Goal: Information Seeking & Learning: Learn about a topic

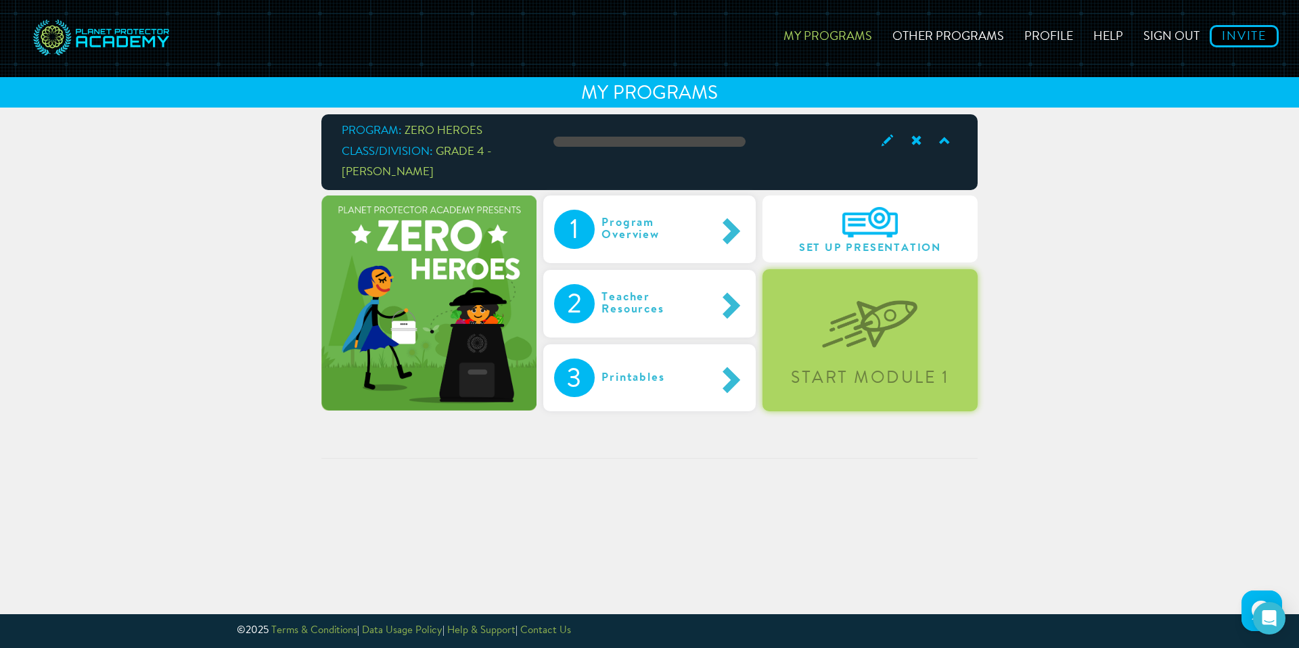
click at [922, 317] on div "Start Module 1" at bounding box center [870, 339] width 215 height 141
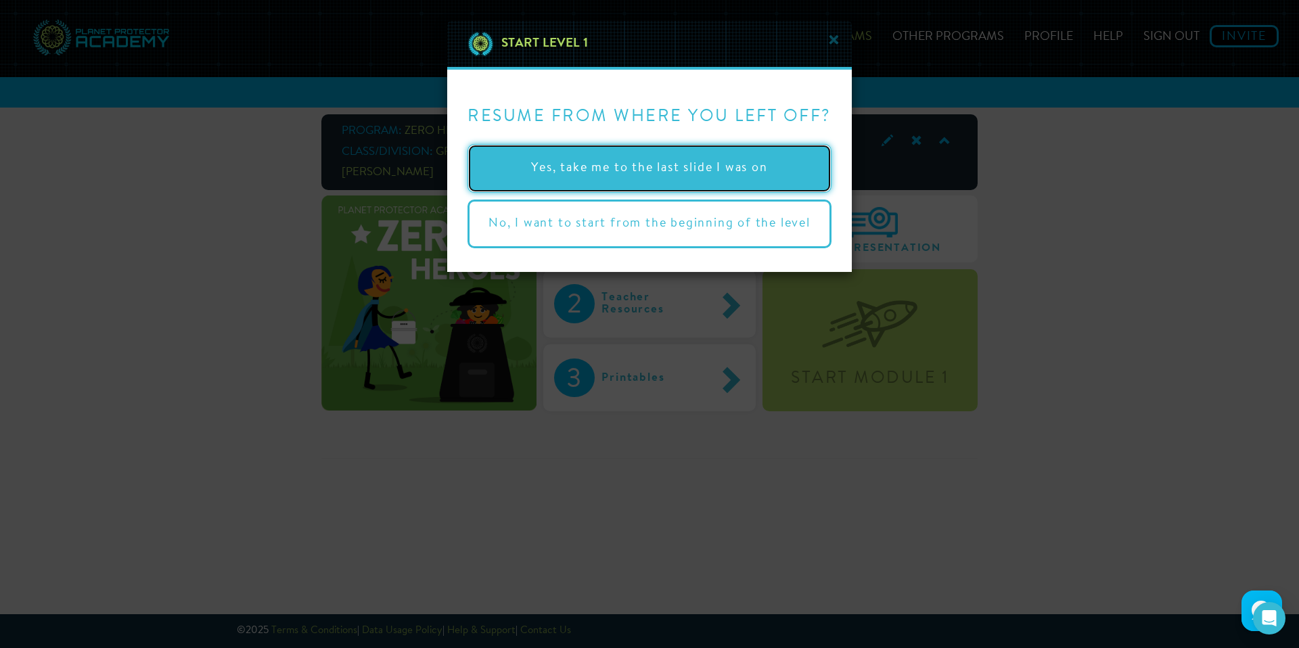
click at [771, 160] on button "Yes, take me to the last slide I was on" at bounding box center [650, 168] width 364 height 49
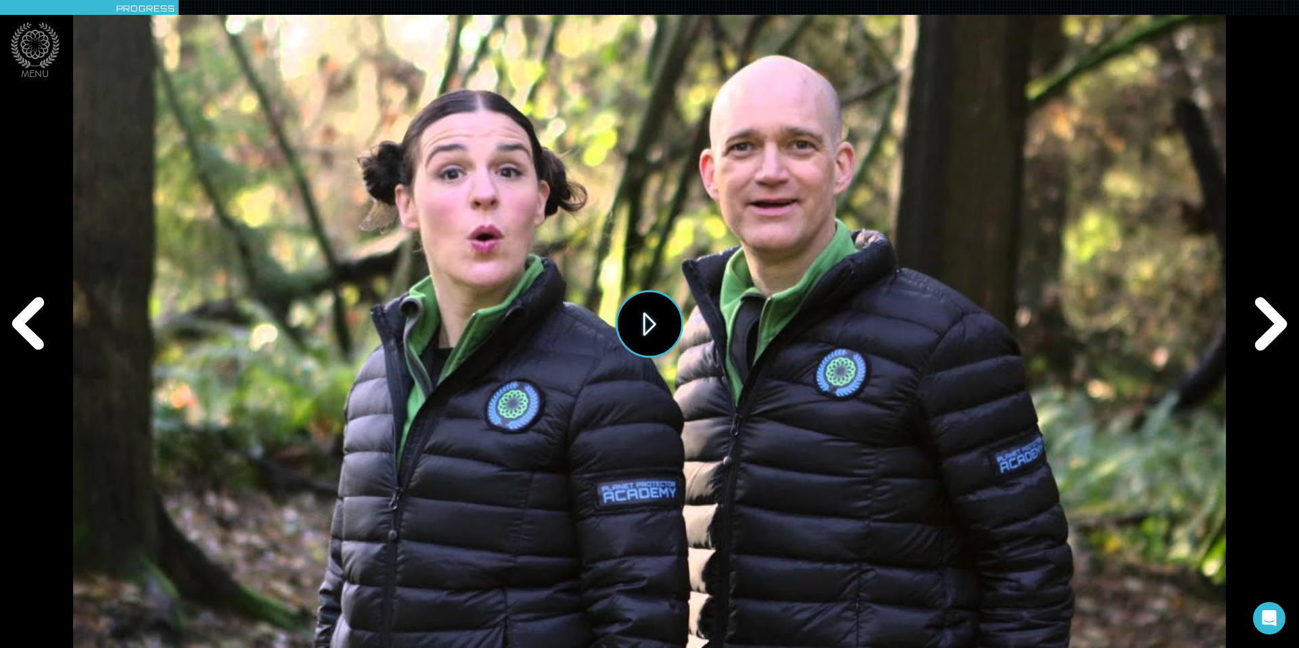
click at [654, 330] on button "Play" at bounding box center [650, 324] width 68 height 68
click at [1270, 327] on div "Next" at bounding box center [1268, 324] width 62 height 194
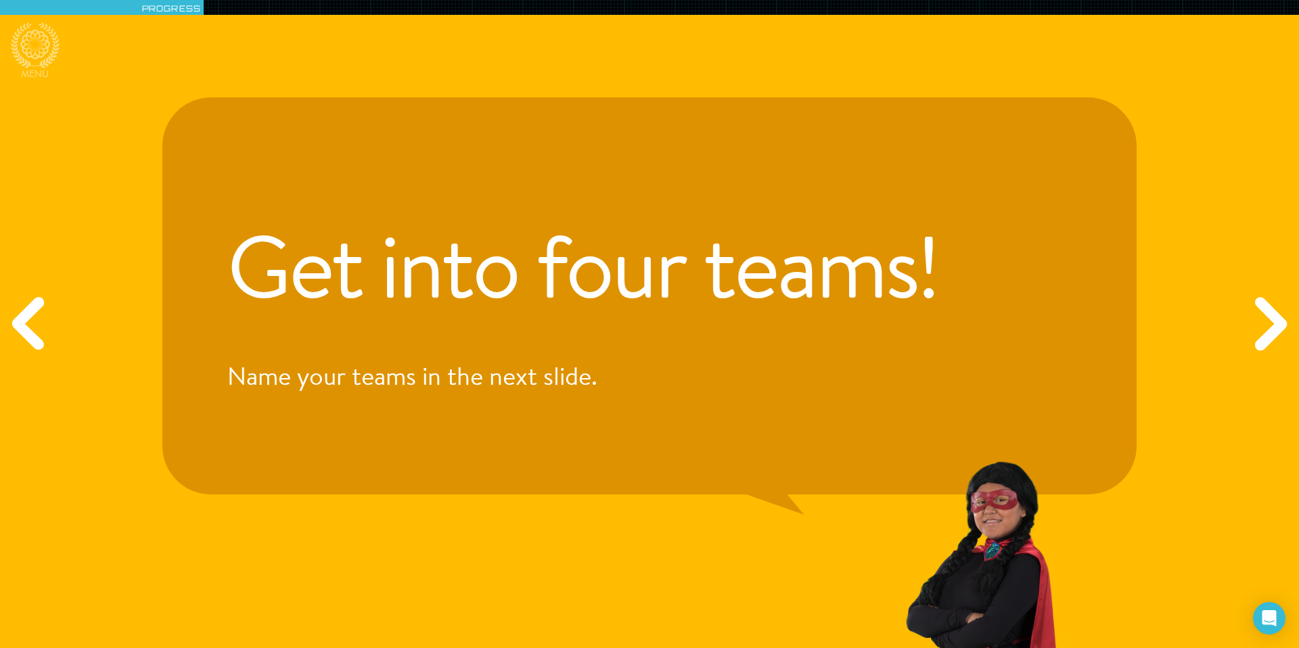
click at [1291, 315] on div "Next" at bounding box center [1268, 324] width 62 height 194
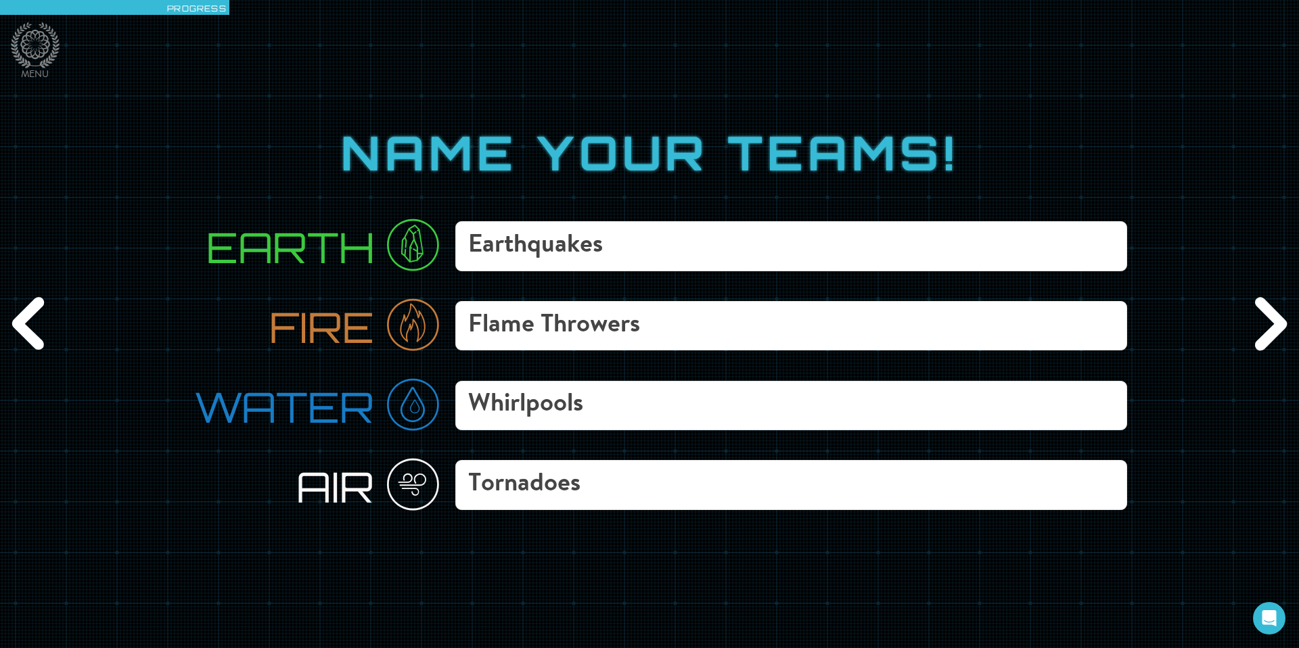
drag, startPoint x: 663, startPoint y: 322, endPoint x: 449, endPoint y: 317, distance: 214.5
click at [449, 317] on div "Fire Flame Throwers" at bounding box center [649, 326] width 974 height 70
click at [469, 327] on input "Phoenix" at bounding box center [791, 326] width 672 height 50
type input "The Phoenix"
click at [1264, 324] on div "Next" at bounding box center [1268, 324] width 62 height 194
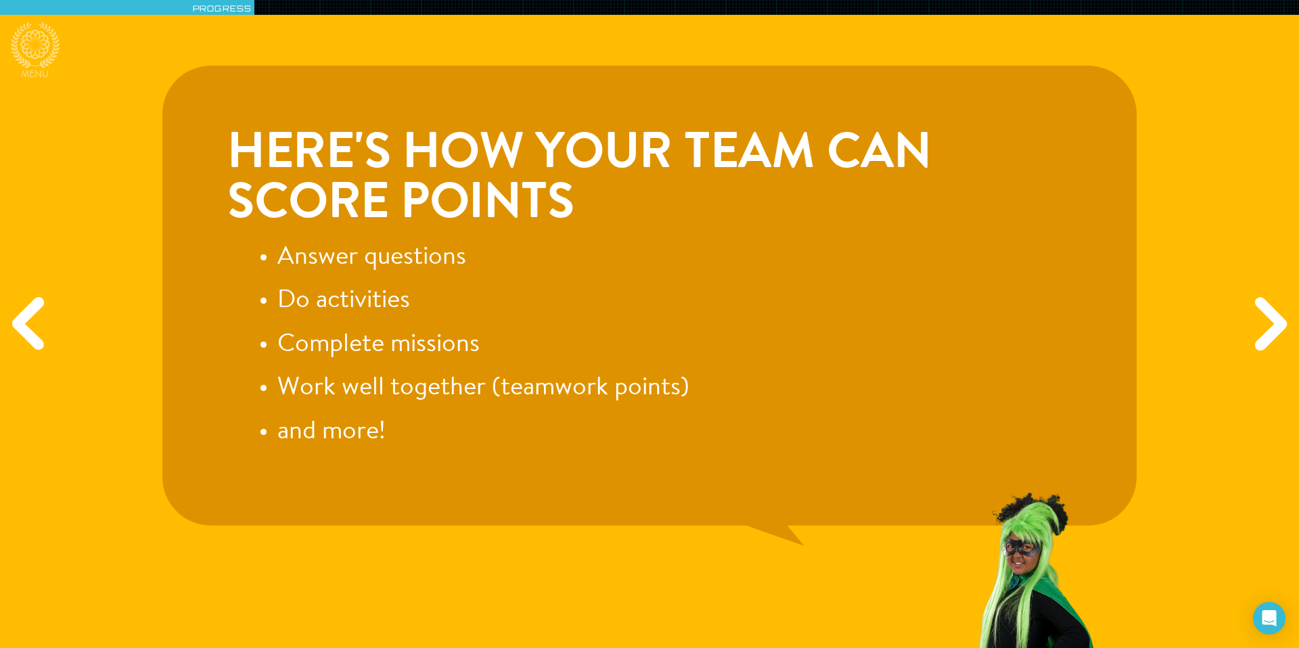
click at [1263, 317] on div "Next" at bounding box center [1268, 324] width 62 height 194
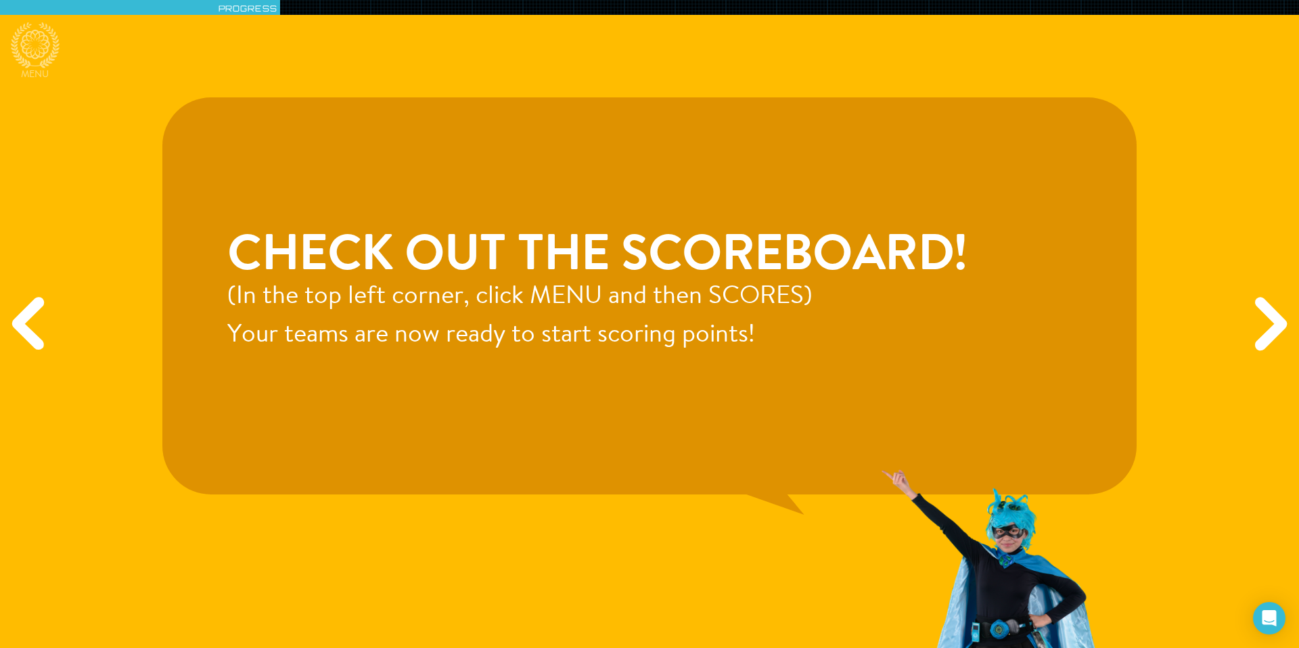
click at [1262, 317] on div "Next" at bounding box center [1268, 324] width 62 height 194
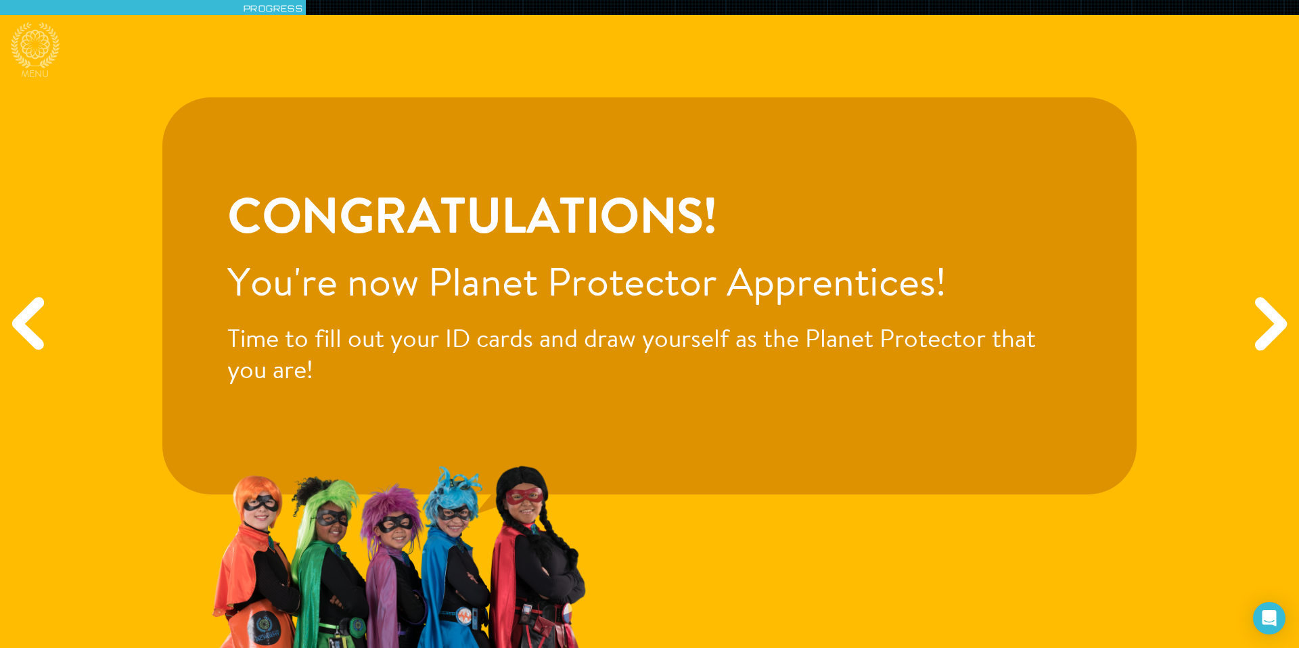
click at [1284, 320] on div "Next" at bounding box center [1268, 324] width 62 height 194
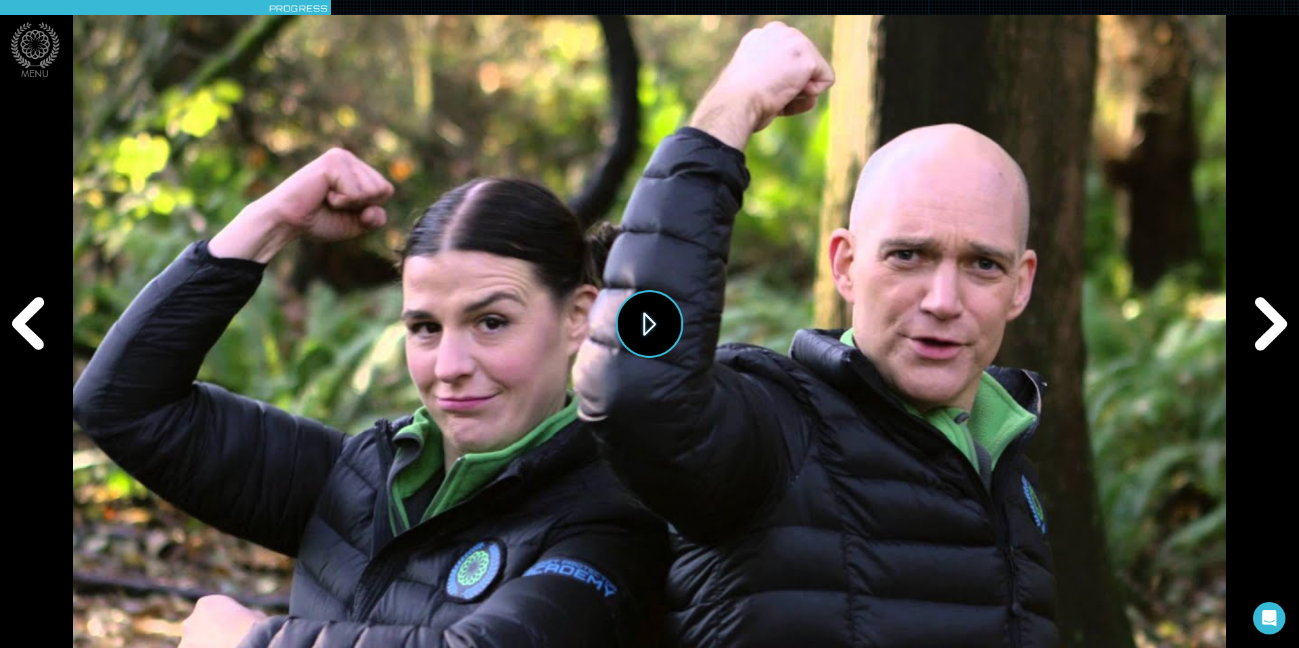
click at [648, 322] on button "Play" at bounding box center [650, 324] width 68 height 68
click at [985, 384] on div "Replay" at bounding box center [649, 324] width 1152 height 648
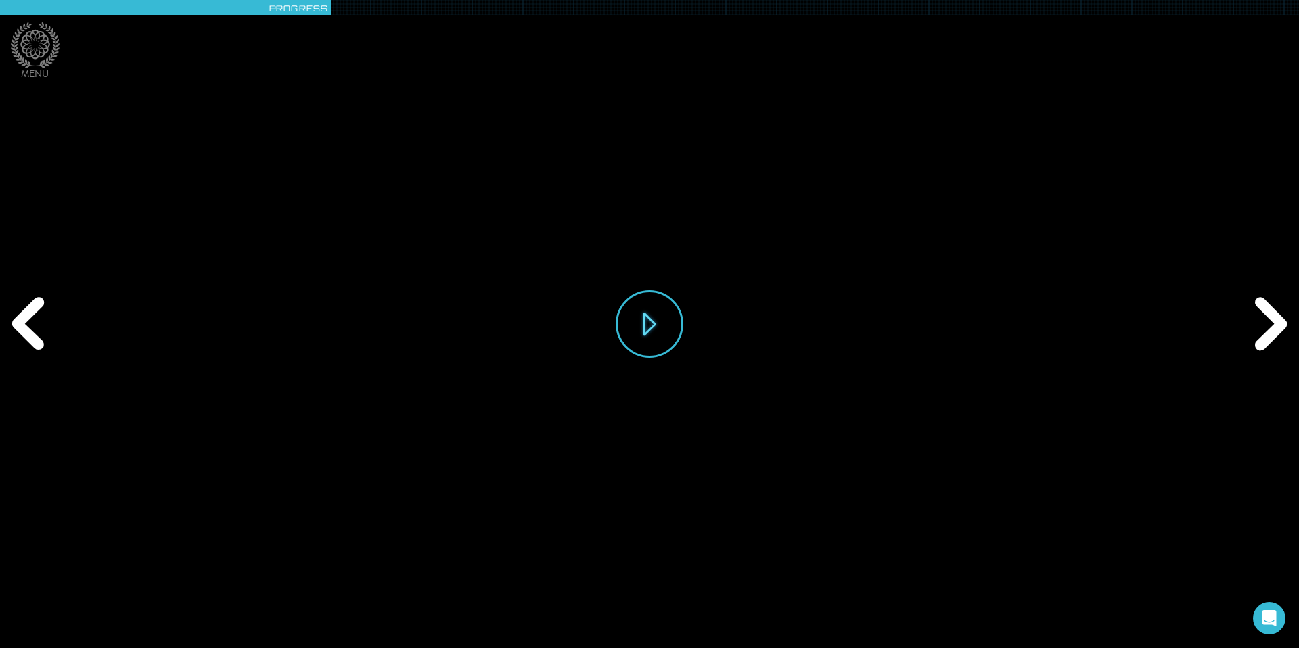
click at [1276, 321] on div "Next" at bounding box center [1268, 324] width 62 height 194
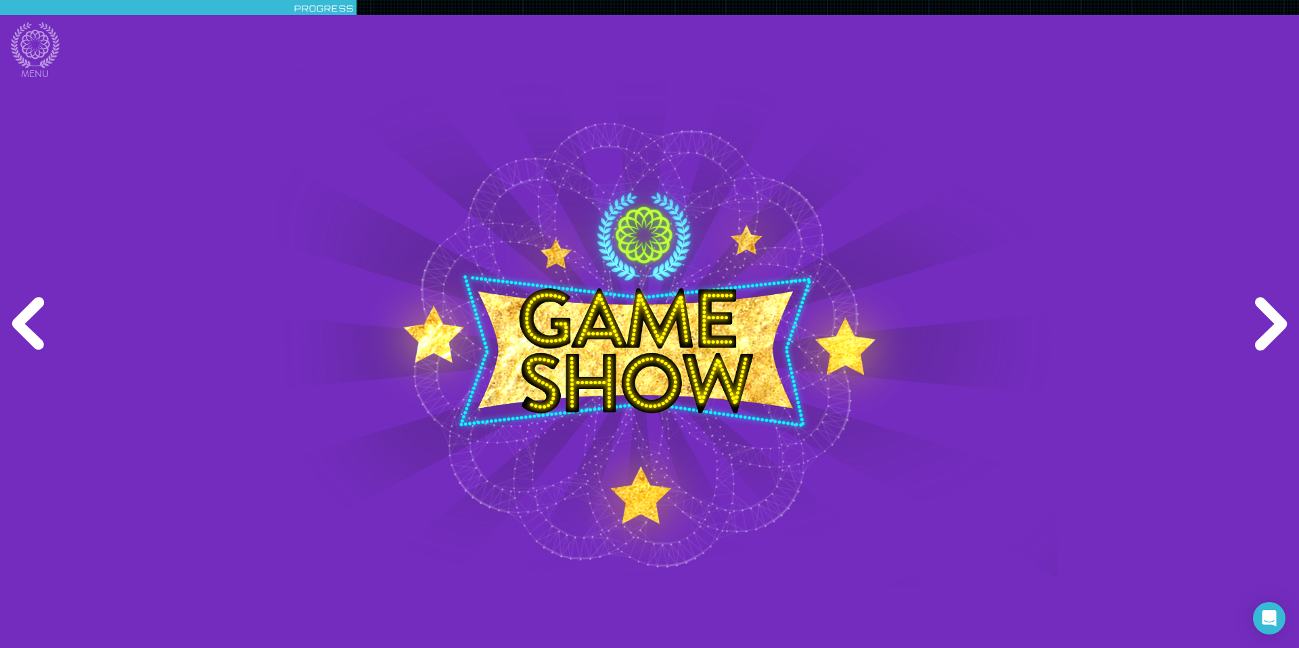
click at [1276, 321] on div "Next" at bounding box center [1268, 324] width 62 height 194
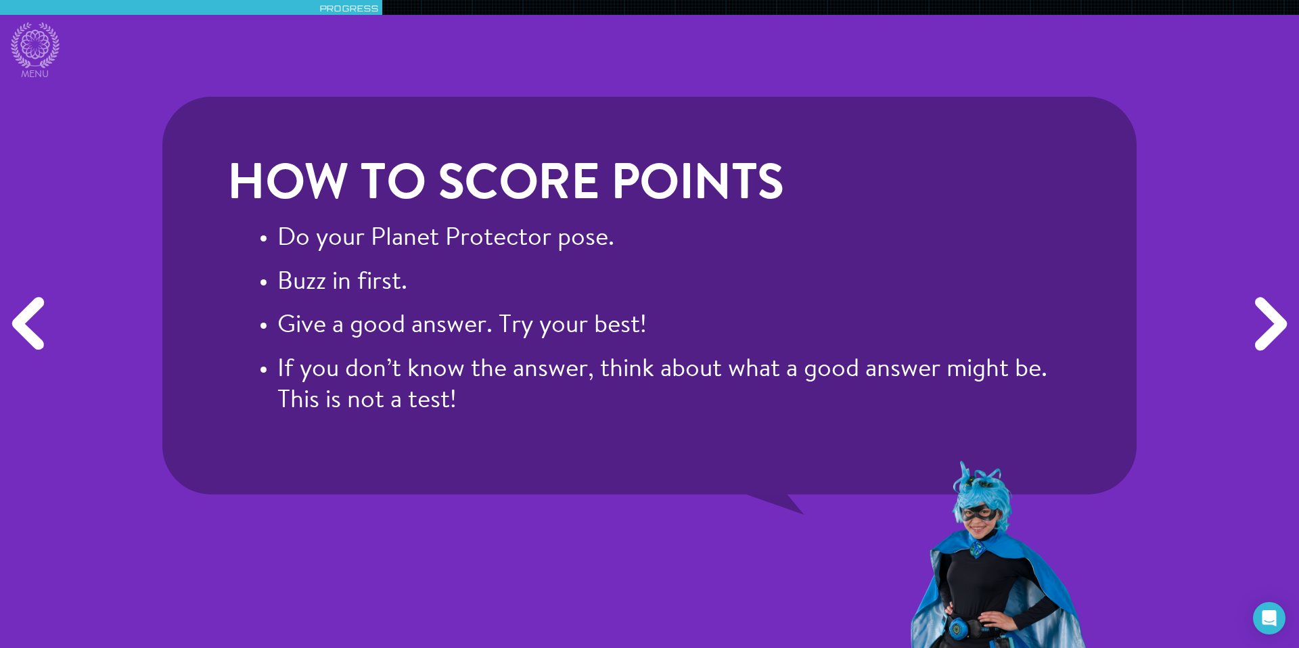
click at [1276, 321] on div "Next" at bounding box center [1268, 324] width 62 height 194
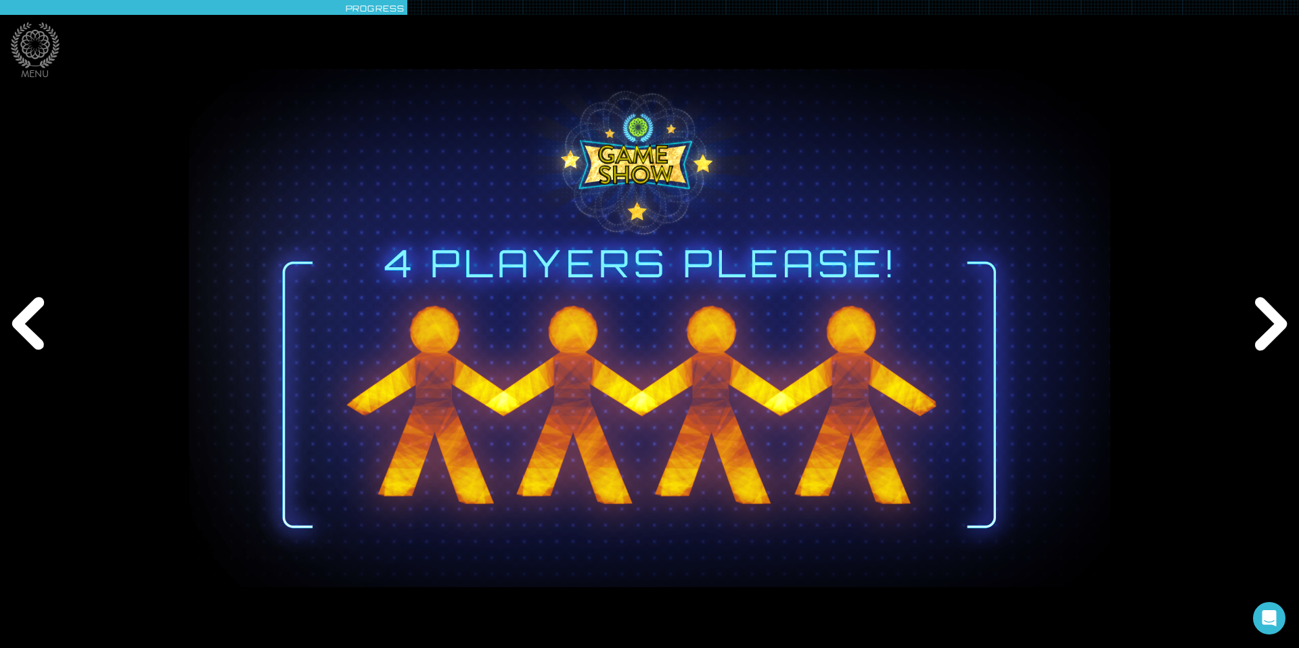
click at [1276, 321] on div "Next" at bounding box center [1268, 324] width 62 height 194
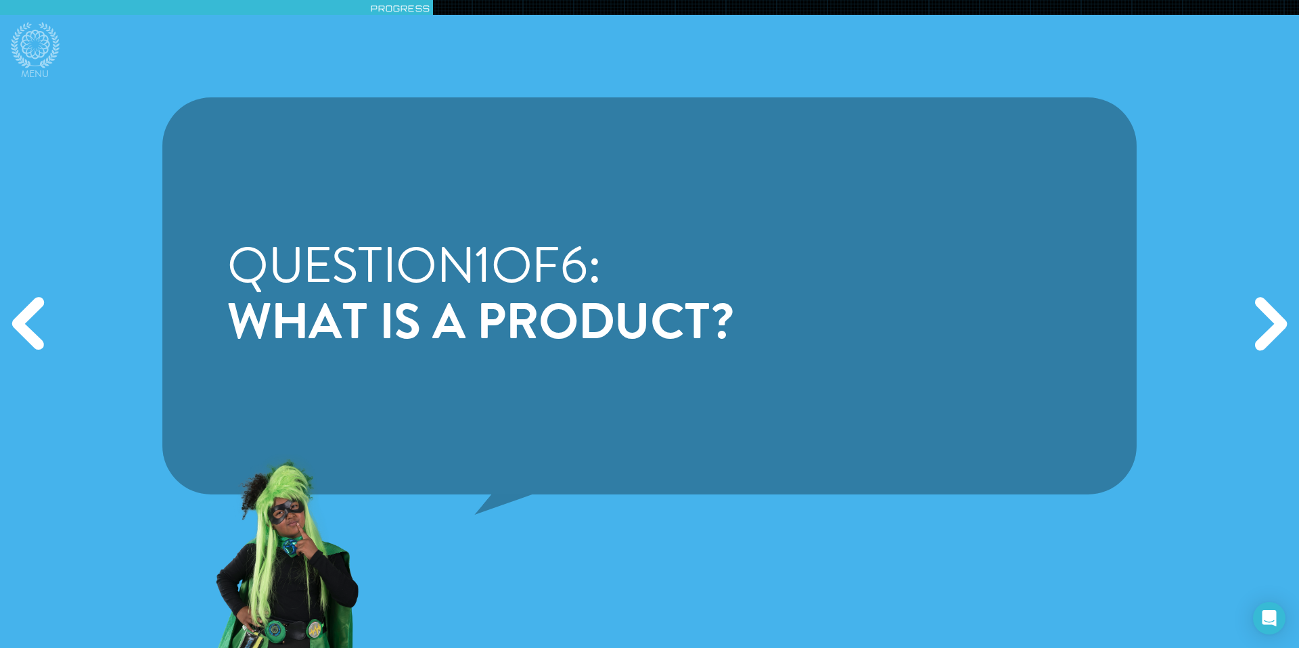
click at [1276, 321] on div "Next" at bounding box center [1268, 324] width 62 height 194
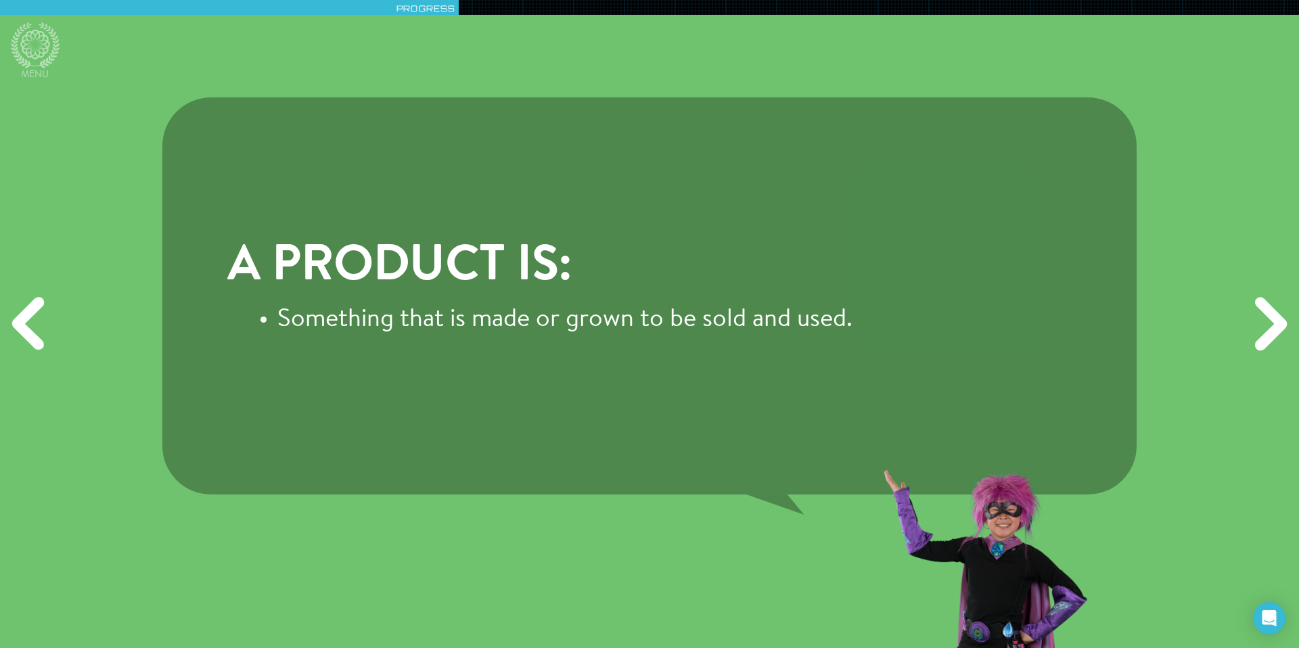
click at [1276, 321] on div "Next" at bounding box center [1268, 324] width 62 height 194
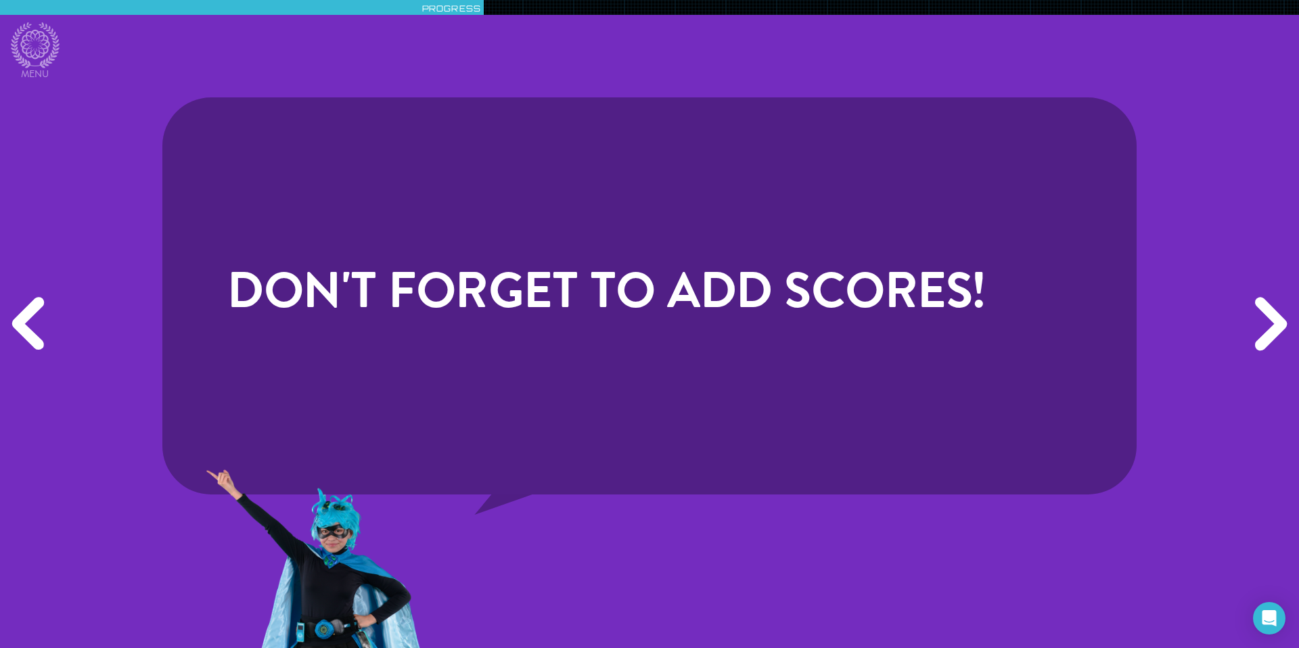
click at [1276, 321] on div "Next" at bounding box center [1268, 324] width 62 height 194
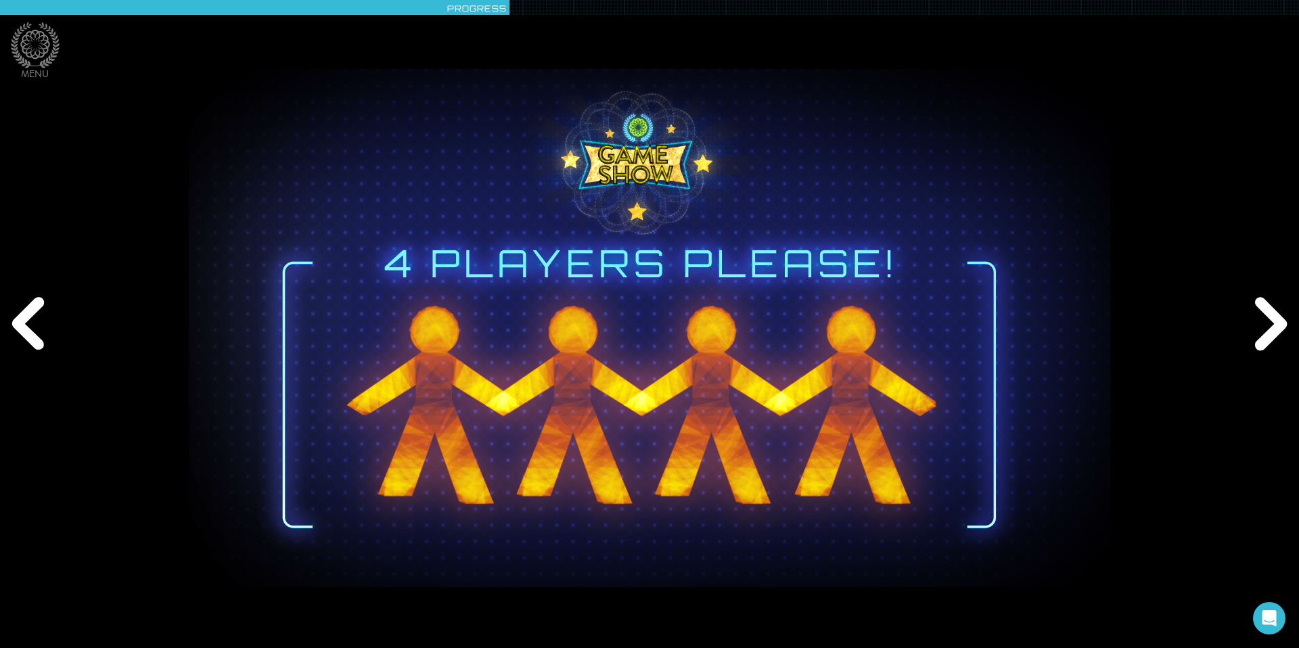
click at [1276, 321] on div "Next" at bounding box center [1268, 324] width 62 height 194
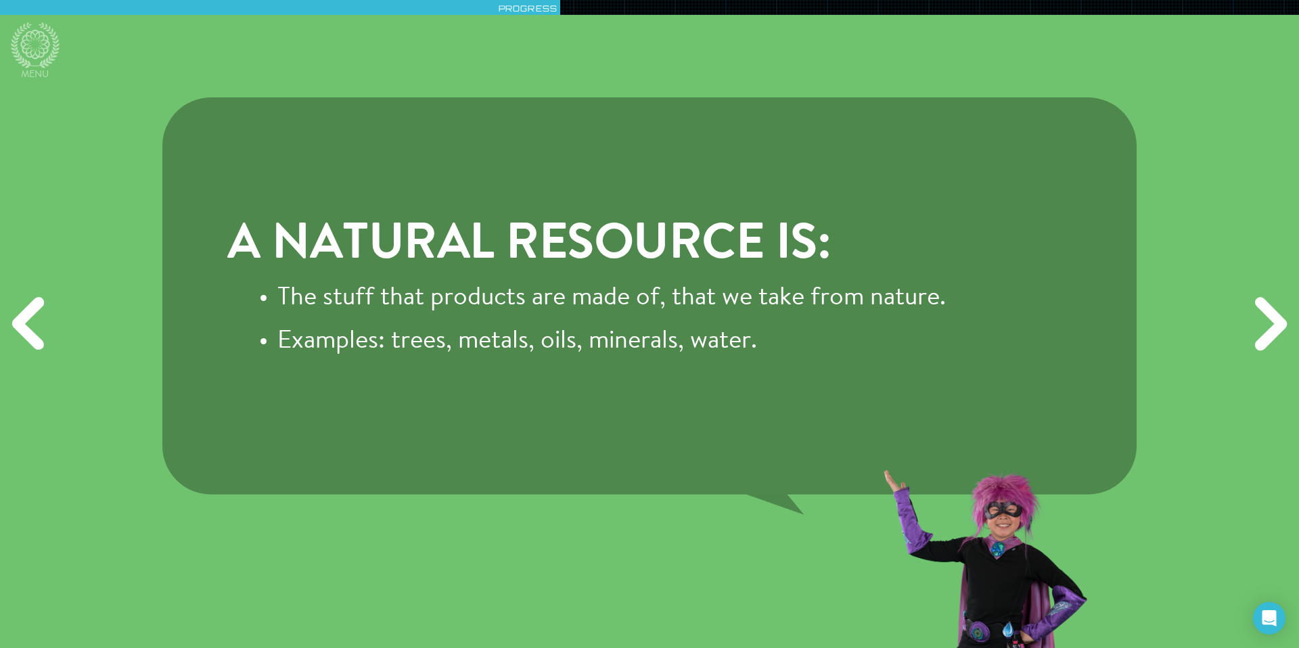
click at [1276, 321] on div "Next" at bounding box center [1268, 324] width 62 height 194
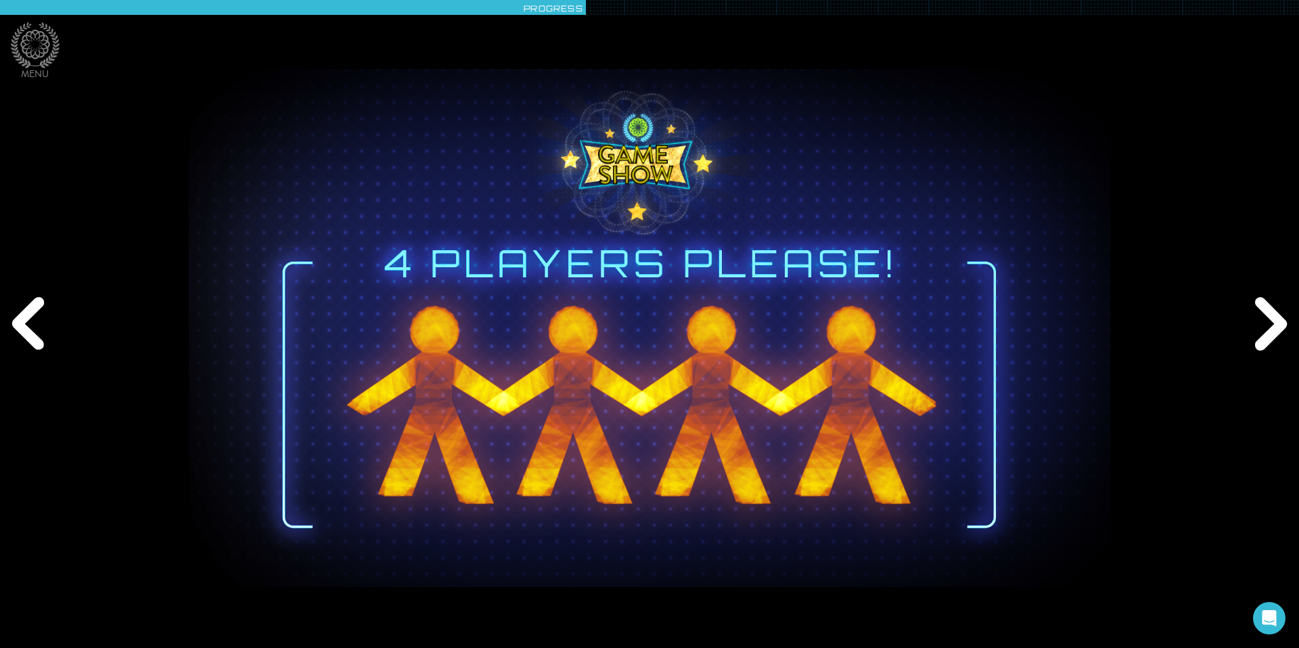
click at [1275, 321] on div "Next" at bounding box center [1268, 324] width 62 height 194
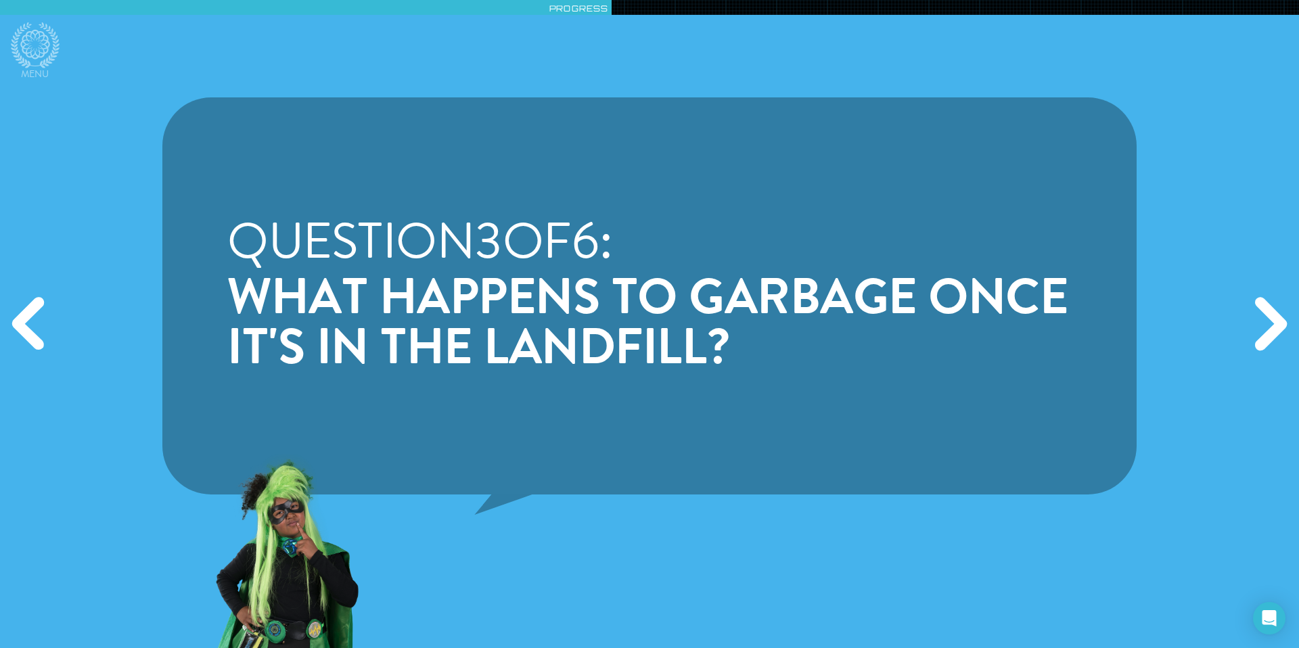
click at [1275, 321] on div "Next" at bounding box center [1268, 324] width 62 height 194
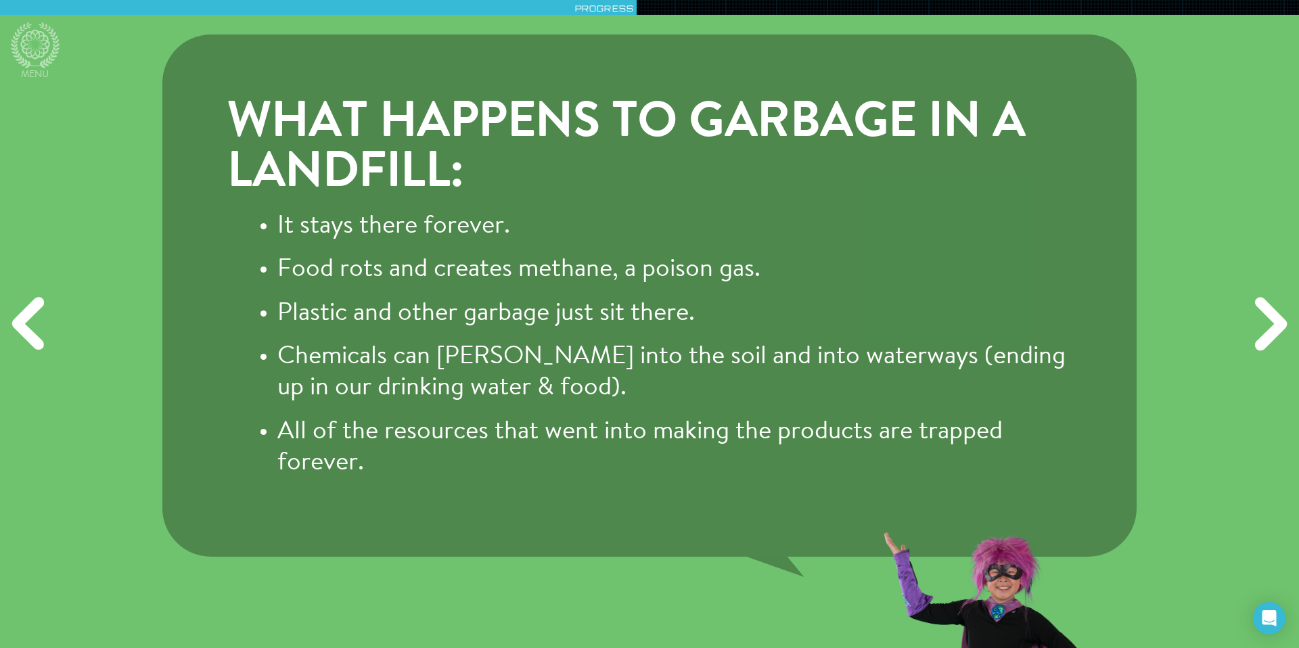
click at [1275, 319] on div "Next" at bounding box center [1268, 324] width 62 height 194
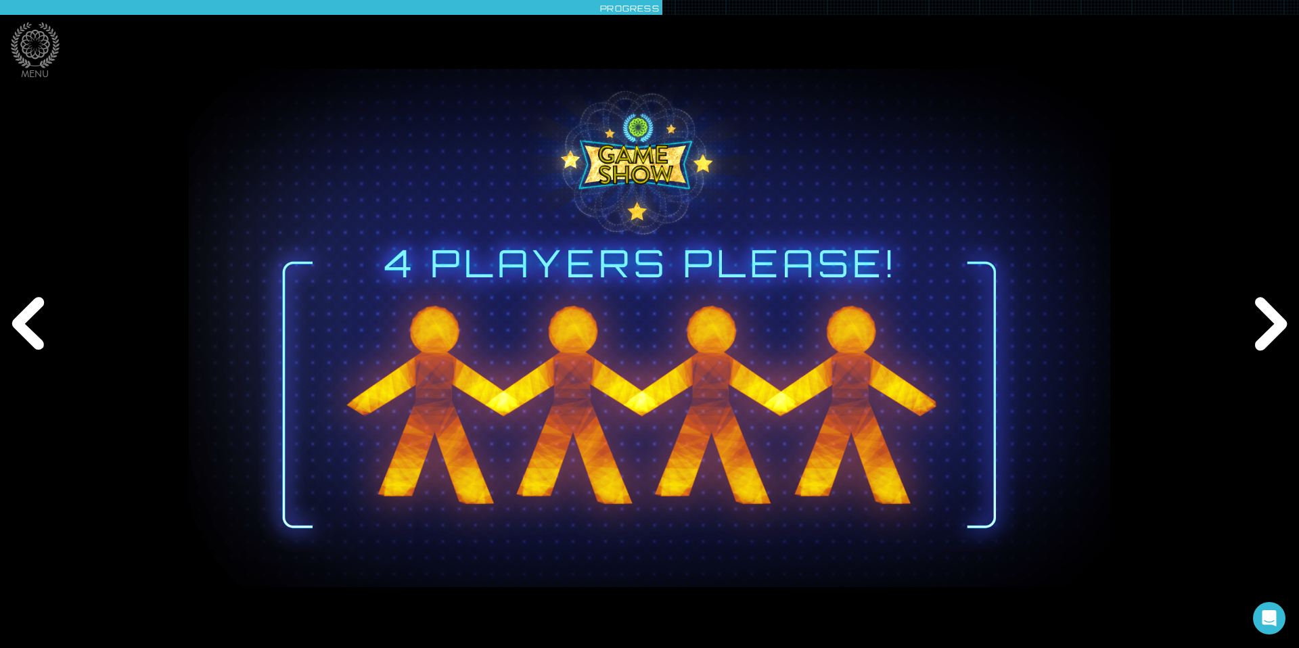
click at [1277, 320] on div "Next" at bounding box center [1268, 324] width 62 height 194
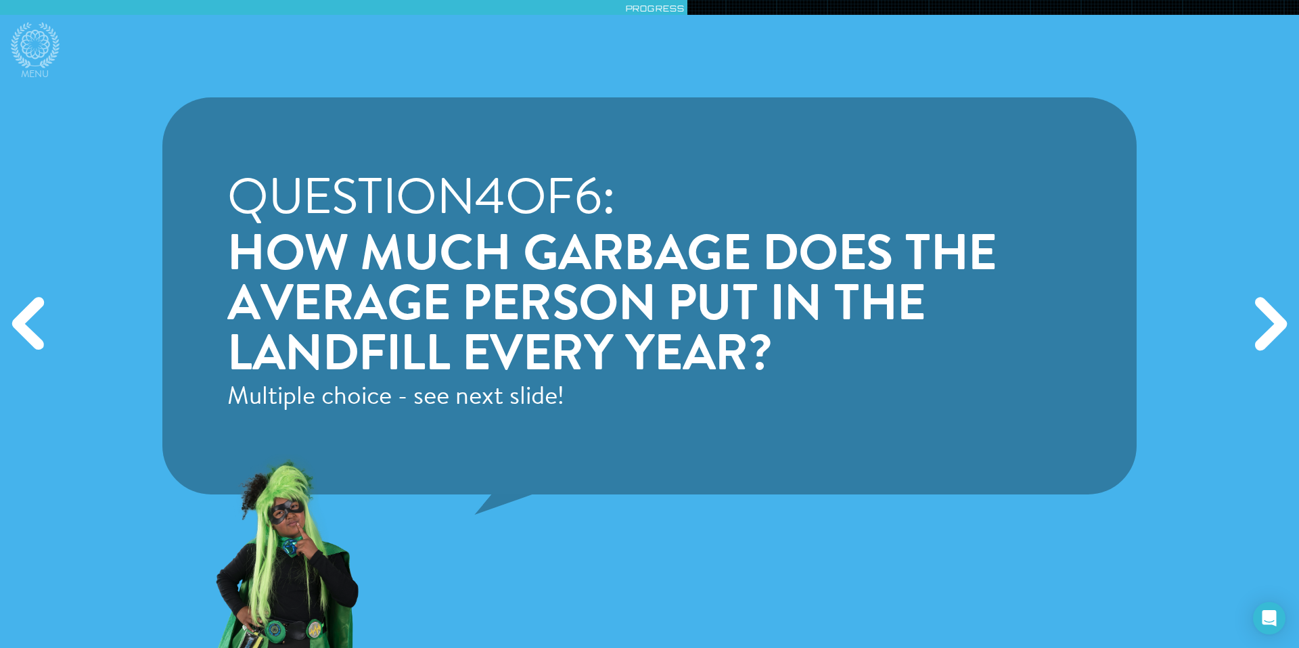
click at [1277, 320] on div "Next" at bounding box center [1268, 324] width 62 height 194
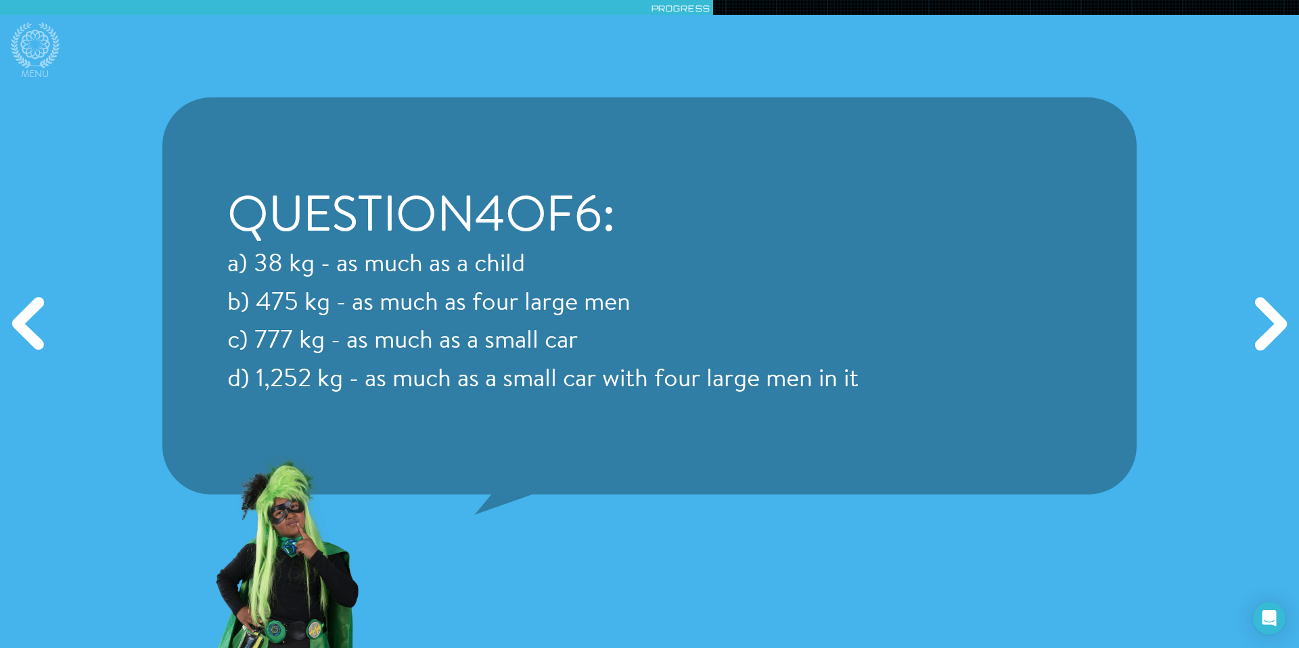
click at [11, 325] on div "Previous" at bounding box center [31, 324] width 62 height 194
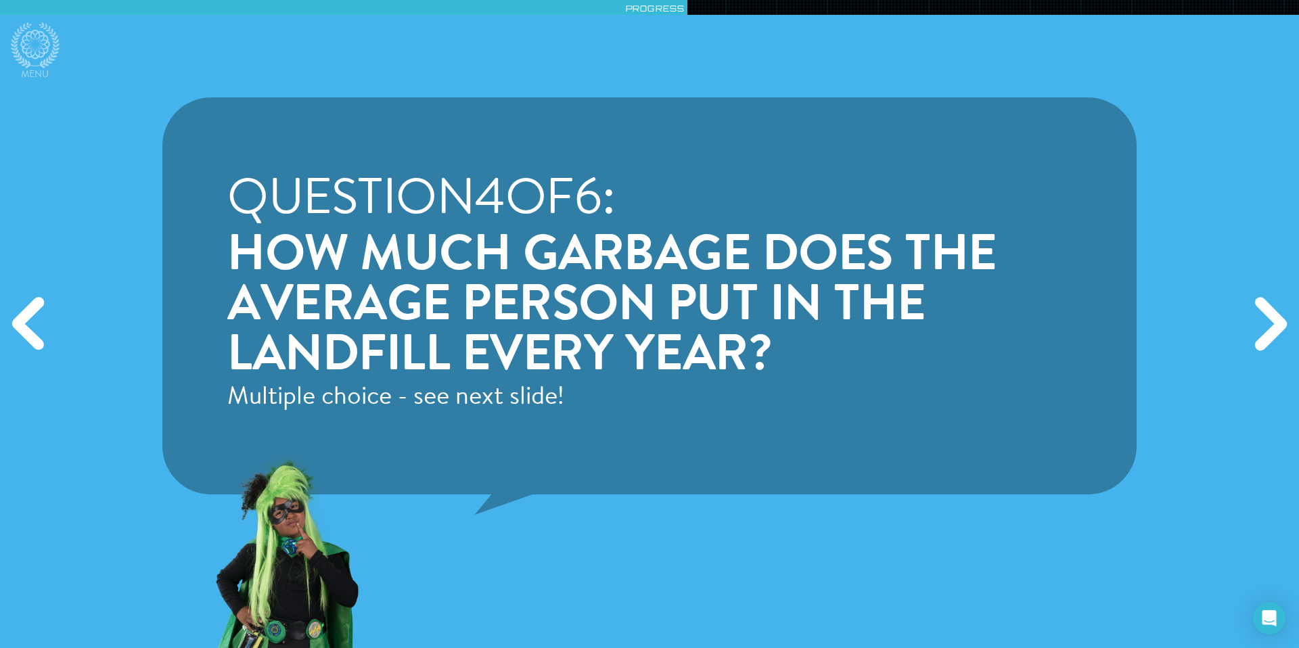
click at [1275, 326] on div "Next" at bounding box center [1268, 324] width 62 height 194
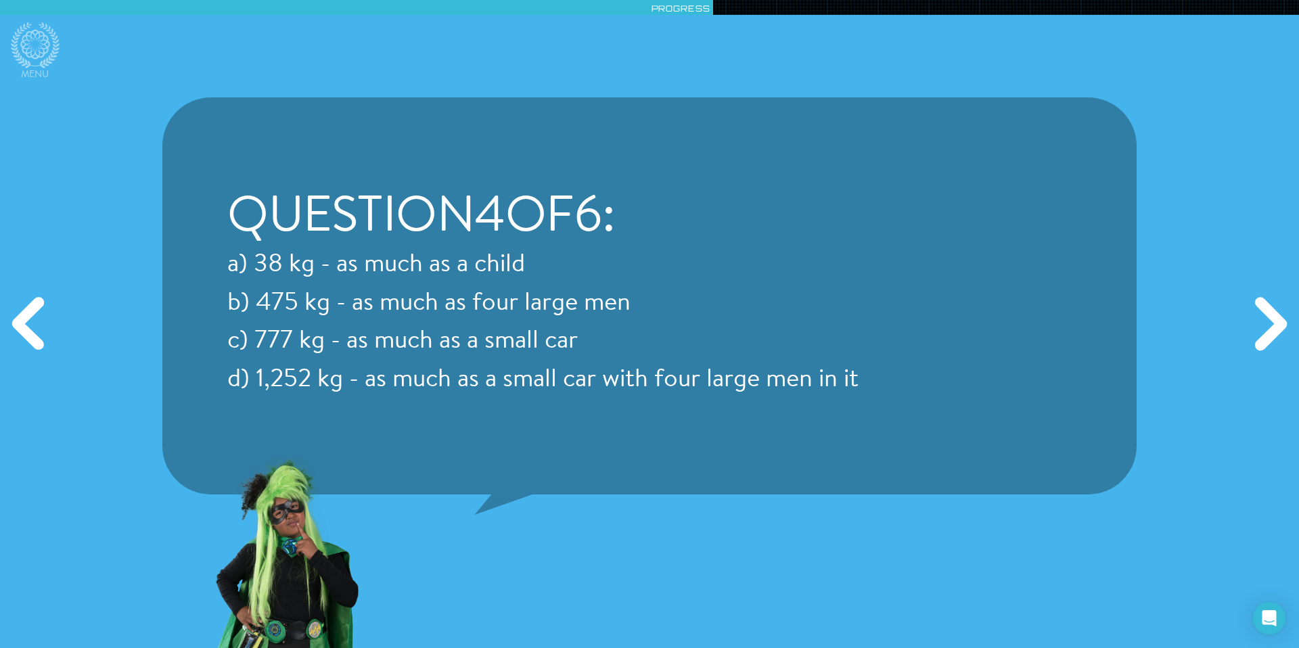
click at [1275, 325] on div "Next" at bounding box center [1268, 324] width 62 height 194
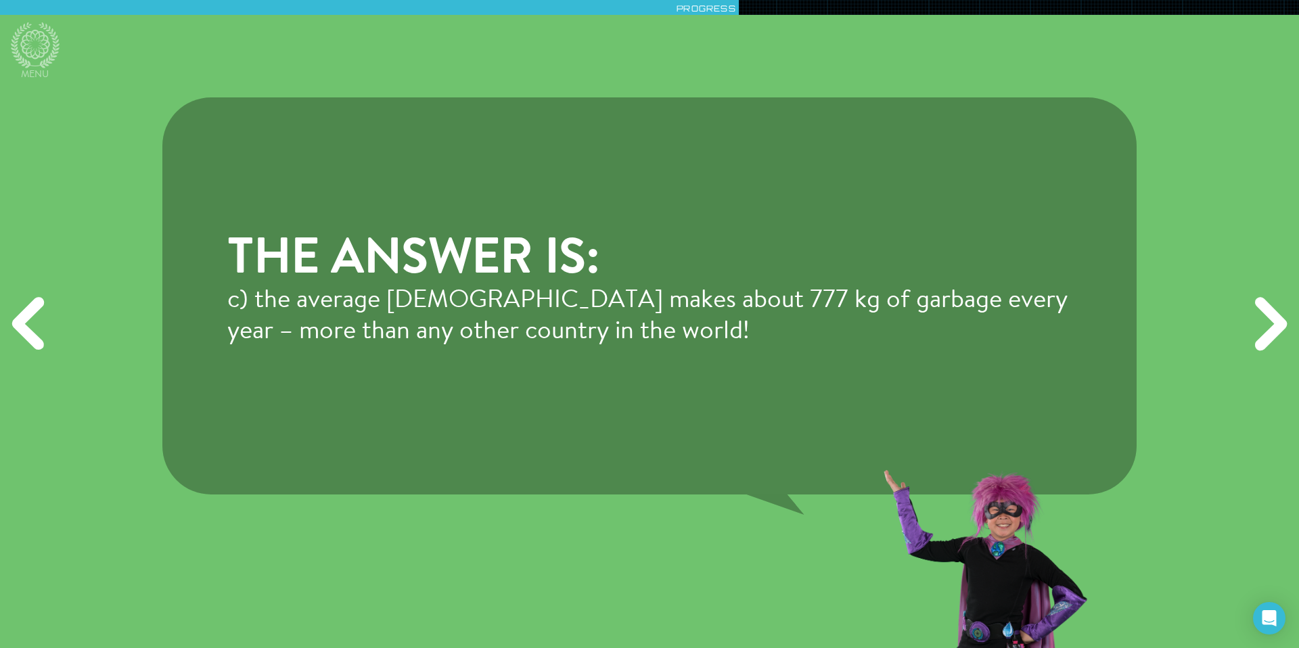
click at [38, 335] on div "Previous" at bounding box center [31, 324] width 62 height 194
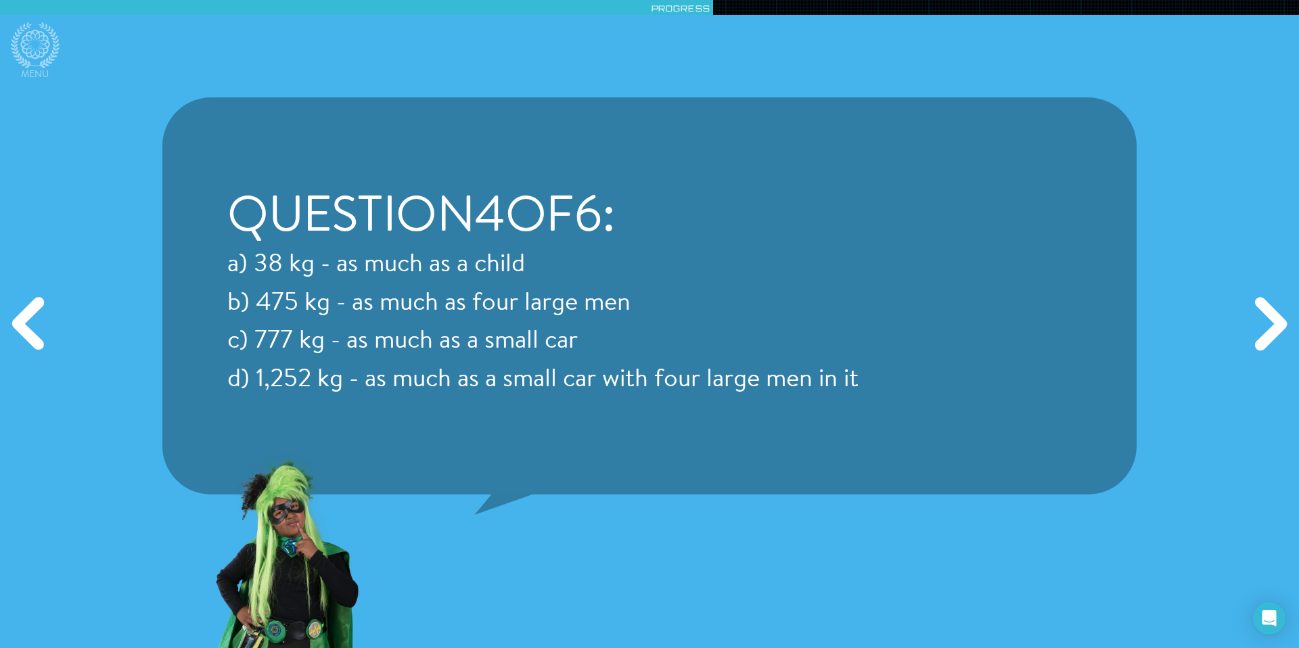
click at [1274, 327] on div "Next" at bounding box center [1268, 324] width 62 height 194
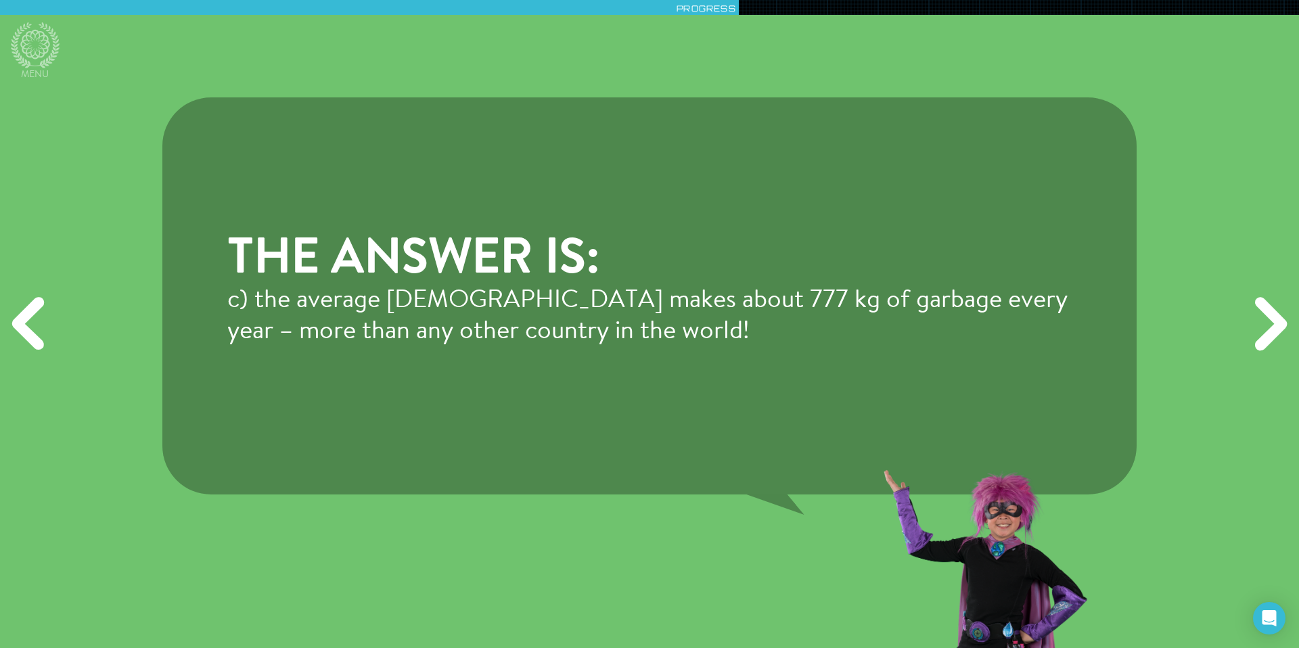
click at [1261, 328] on div "Next" at bounding box center [1268, 324] width 62 height 194
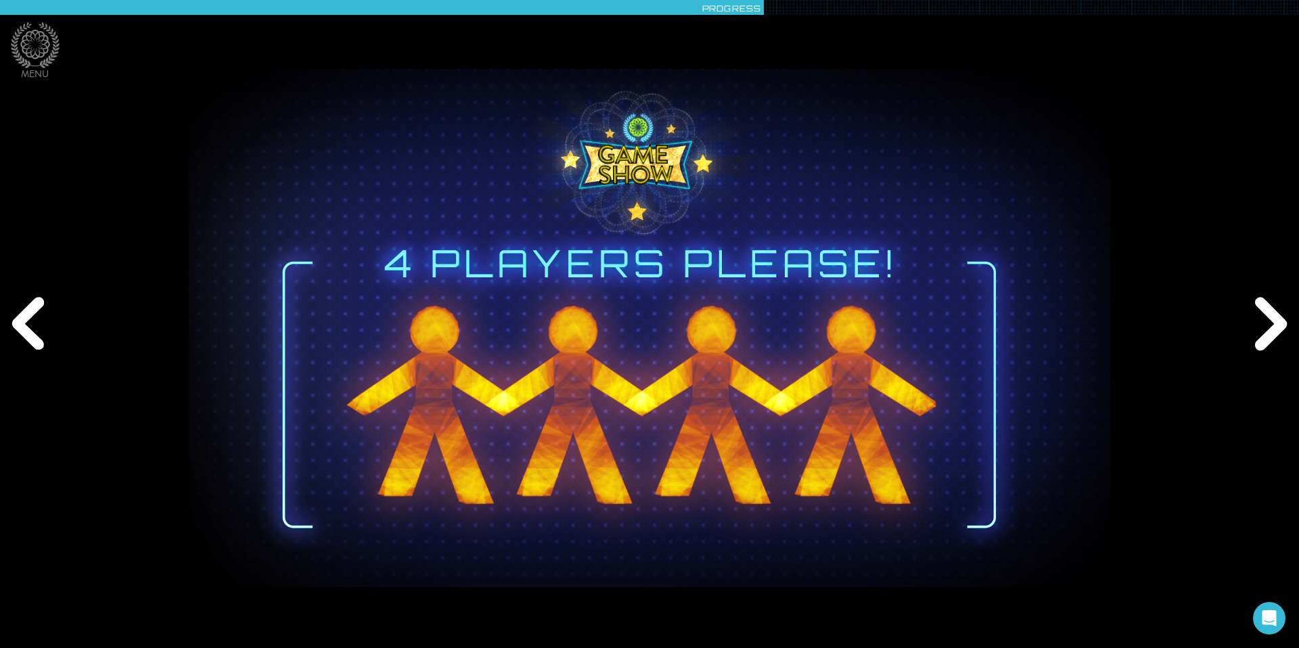
click at [1261, 328] on div "Next" at bounding box center [1268, 324] width 62 height 194
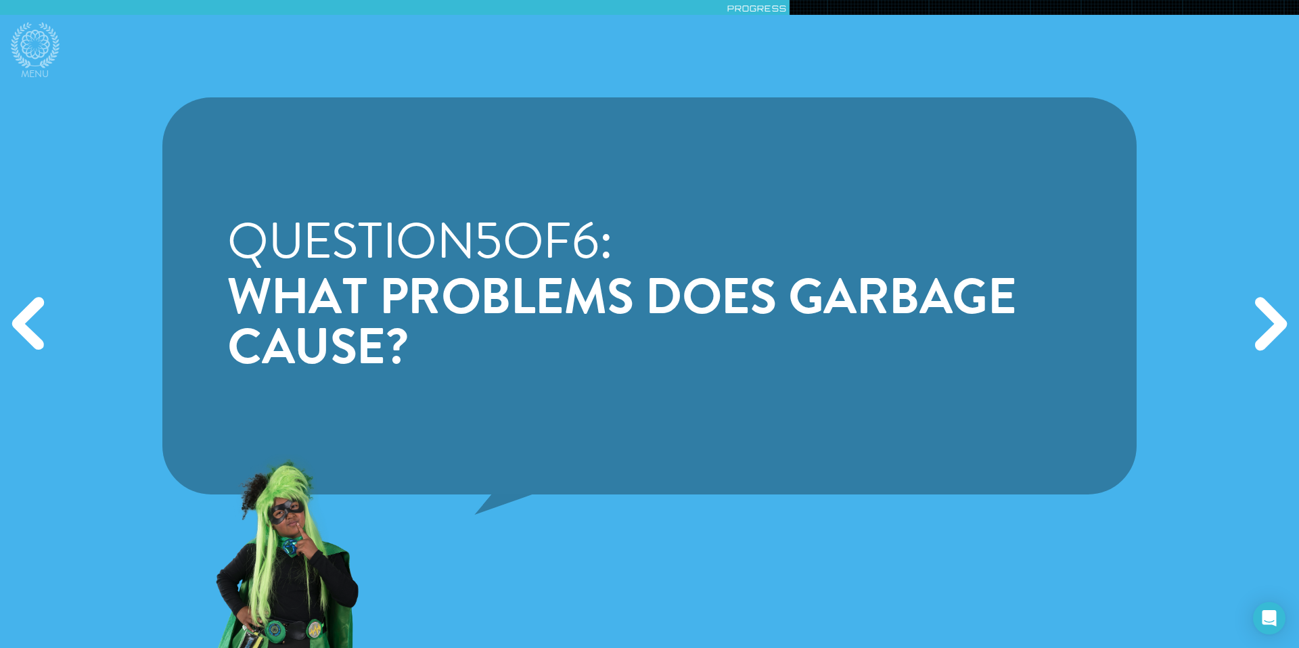
click at [1276, 319] on div "Next" at bounding box center [1268, 324] width 62 height 194
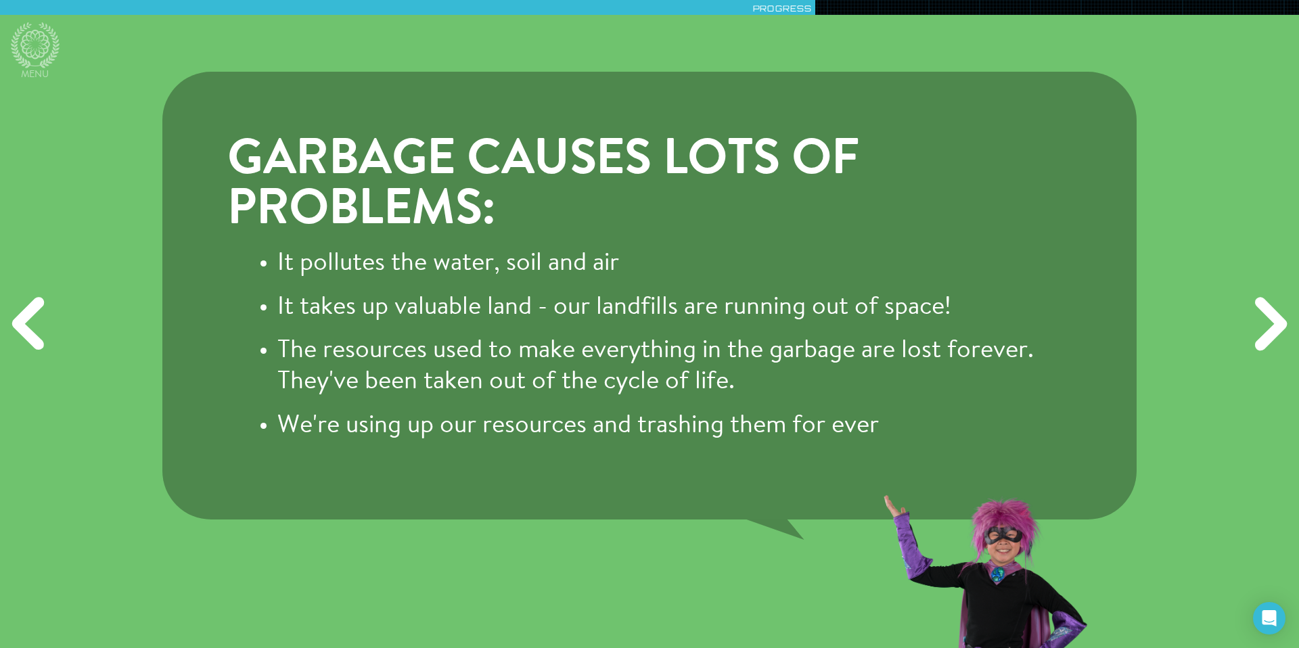
click at [1276, 319] on div "Next" at bounding box center [1268, 324] width 62 height 194
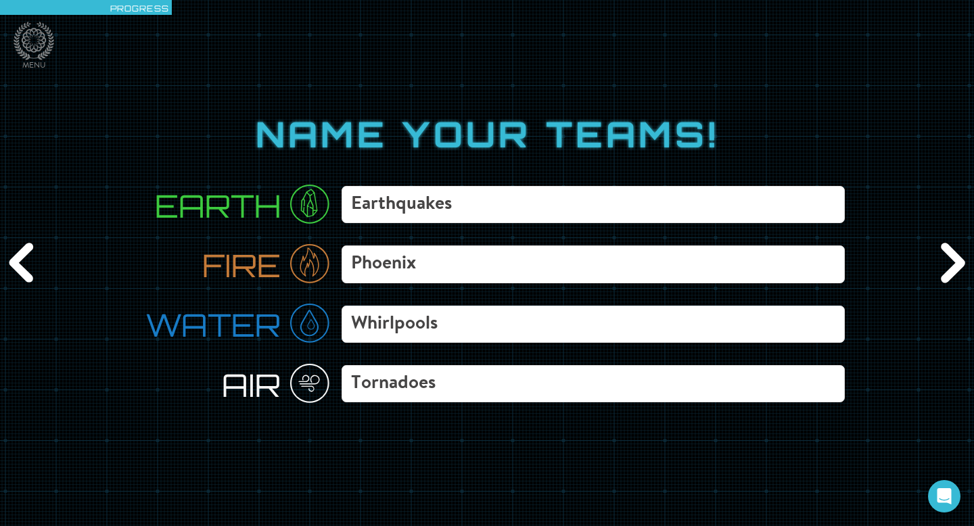
type input "The Phoenix"
